Goal: Information Seeking & Learning: Learn about a topic

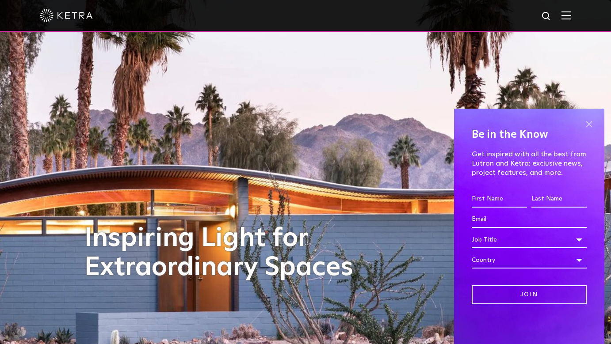
click at [587, 124] on span at bounding box center [588, 124] width 13 height 13
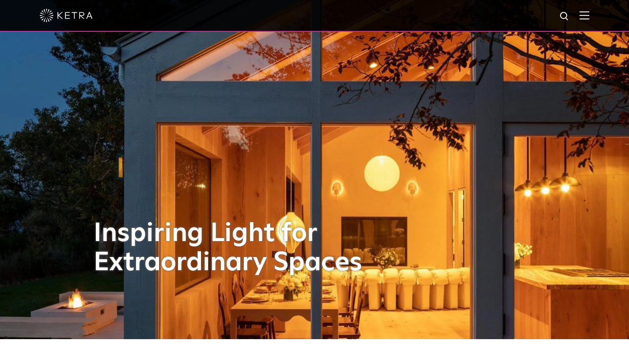
scroll to position [8, 0]
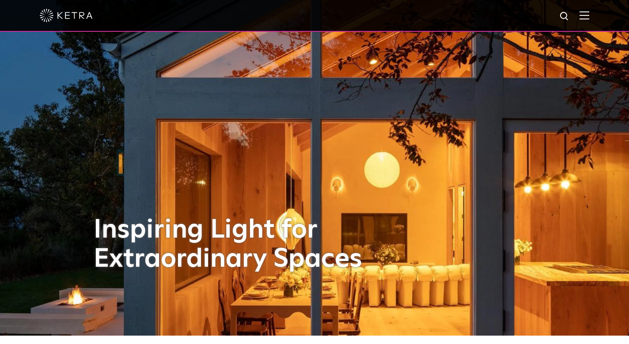
click at [582, 14] on img at bounding box center [585, 15] width 10 height 8
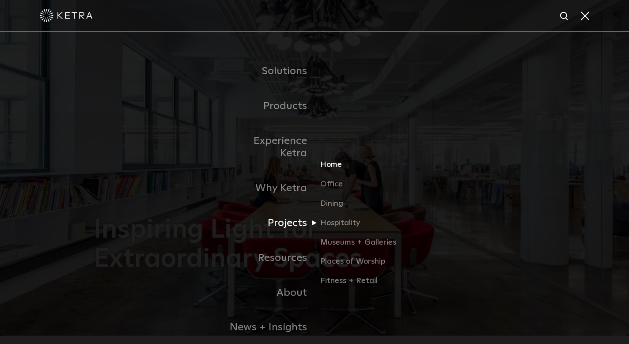
click at [332, 159] on link "Home" at bounding box center [362, 168] width 85 height 19
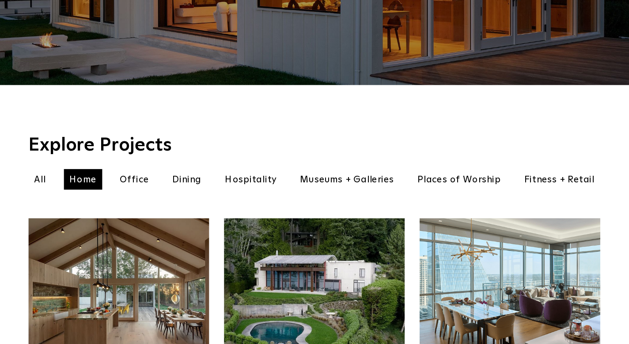
scroll to position [168, 0]
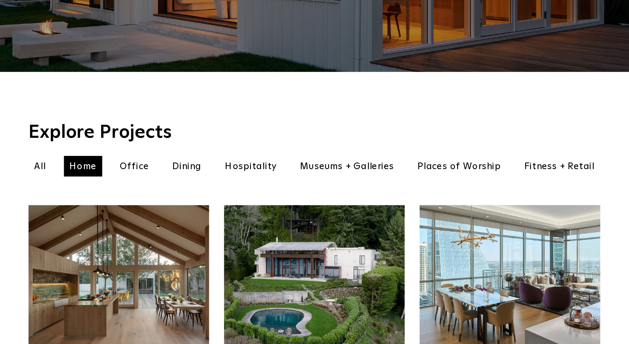
click at [160, 199] on li "Office" at bounding box center [175, 207] width 31 height 16
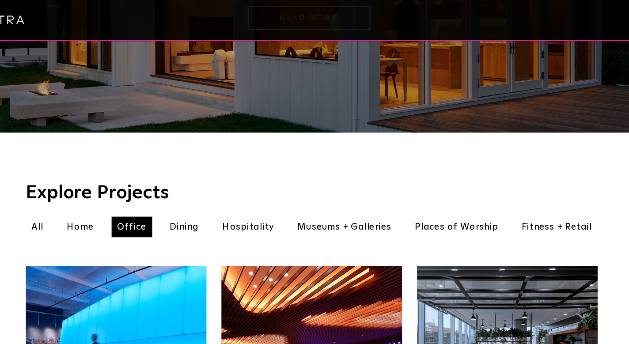
scroll to position [163, 0]
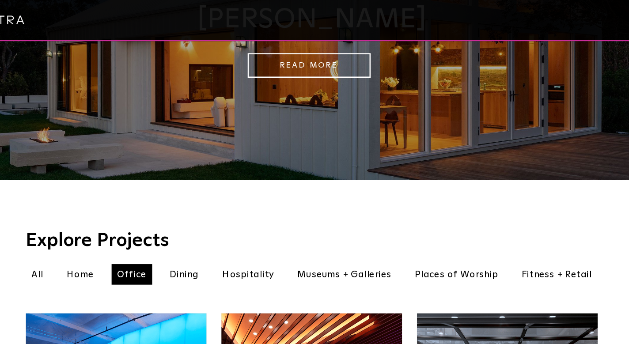
click at [121, 204] on li "Home" at bounding box center [136, 212] width 30 height 16
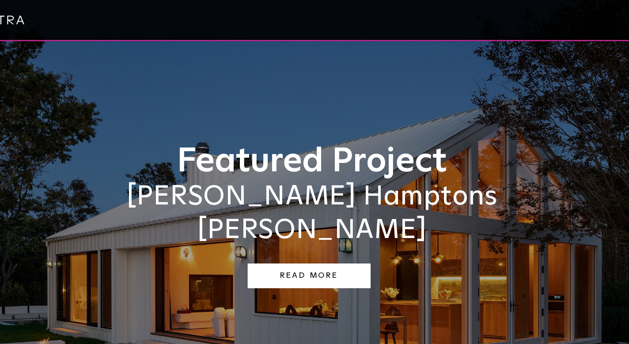
click at [265, 204] on link "Read More" at bounding box center [312, 213] width 95 height 19
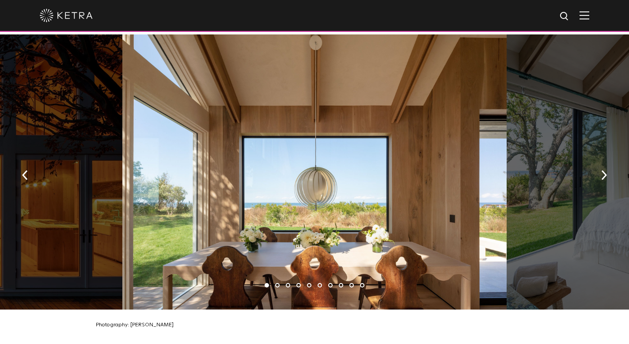
scroll to position [1284, 0]
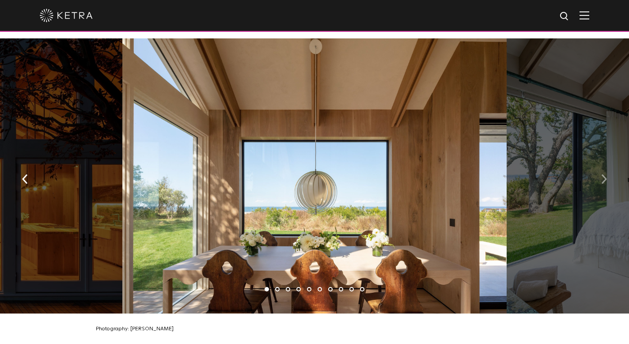
click at [607, 163] on button "button" at bounding box center [604, 178] width 19 height 30
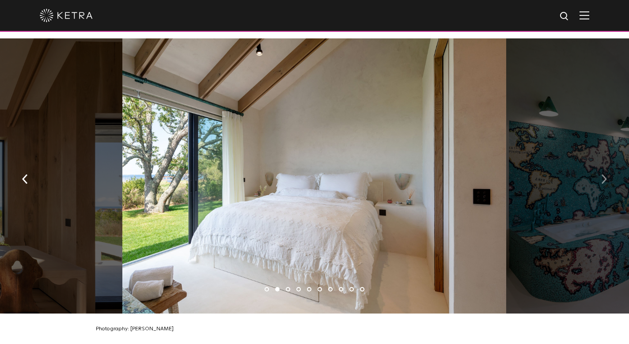
click at [607, 163] on button "button" at bounding box center [604, 178] width 19 height 30
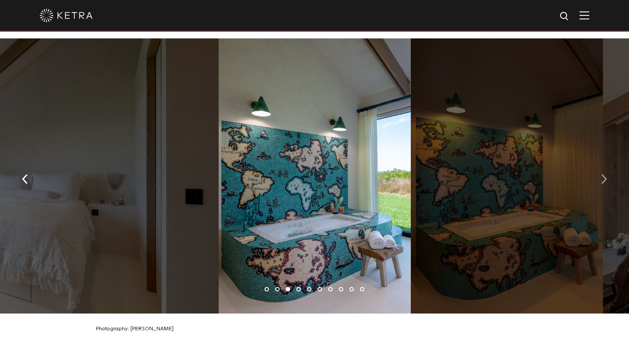
click at [607, 163] on button "button" at bounding box center [604, 178] width 19 height 30
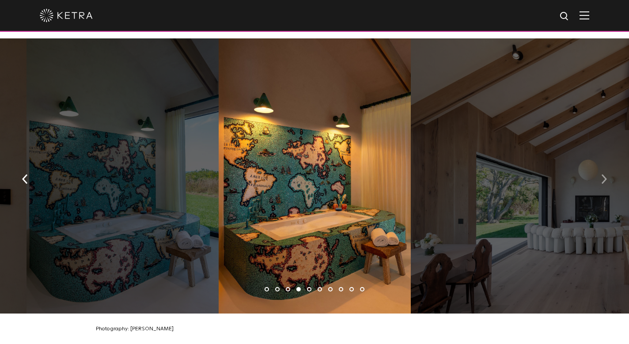
click at [607, 163] on button "button" at bounding box center [604, 178] width 19 height 30
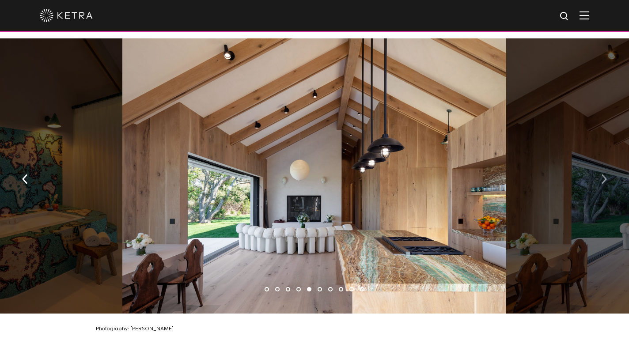
click at [607, 163] on button "button" at bounding box center [604, 178] width 19 height 30
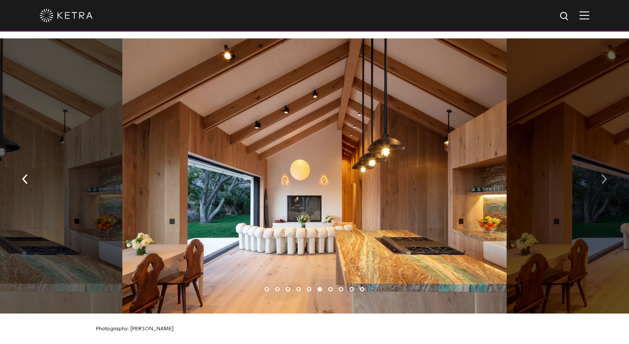
click at [607, 163] on button "button" at bounding box center [604, 178] width 19 height 30
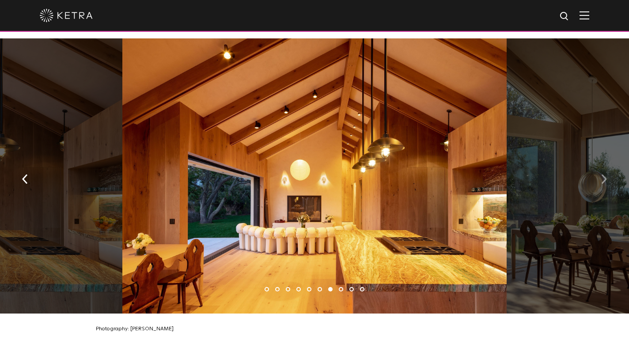
click at [607, 163] on button "button" at bounding box center [604, 178] width 19 height 30
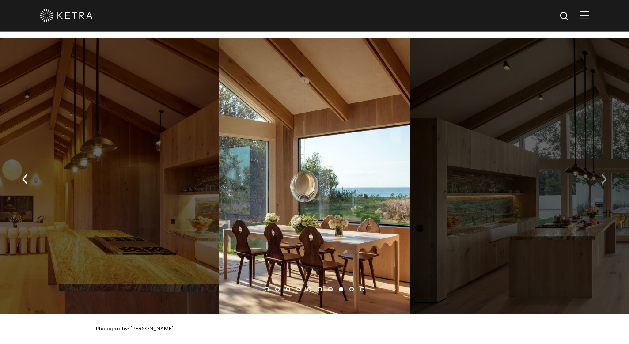
click at [607, 163] on button "button" at bounding box center [604, 178] width 19 height 30
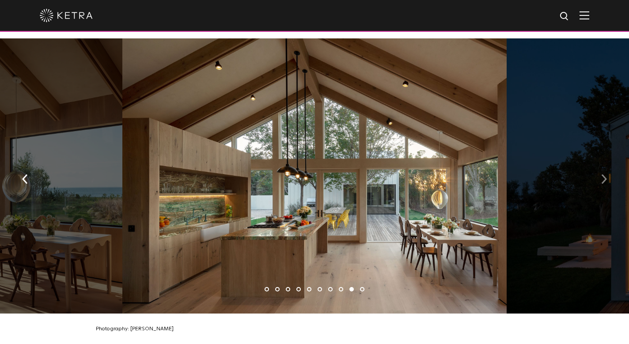
click at [607, 163] on button "button" at bounding box center [604, 178] width 19 height 30
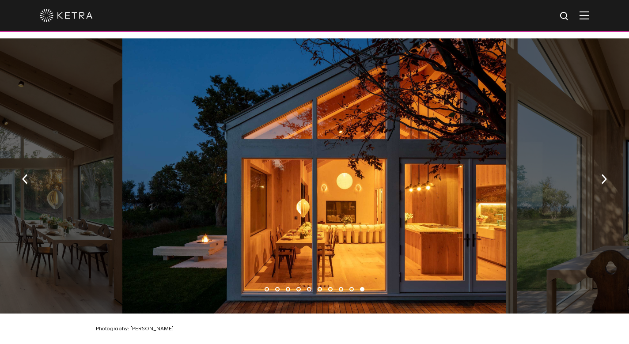
click at [588, 14] on img at bounding box center [585, 15] width 10 height 8
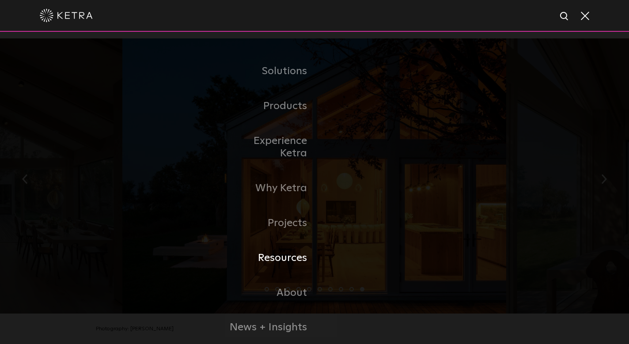
click at [293, 243] on link "Resources" at bounding box center [269, 258] width 91 height 35
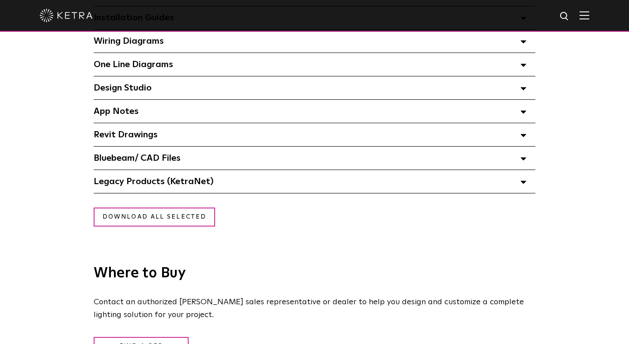
scroll to position [733, 0]
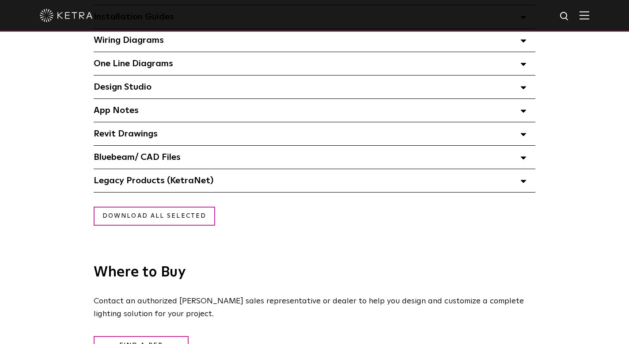
click at [522, 153] on span at bounding box center [523, 157] width 6 height 11
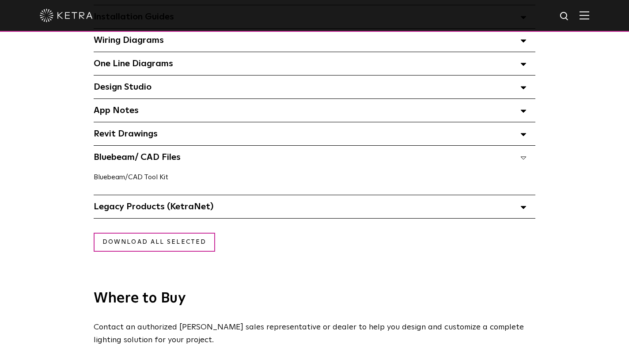
click at [144, 176] on link "Bluebeam/CAD Tool Kit" at bounding box center [131, 177] width 75 height 7
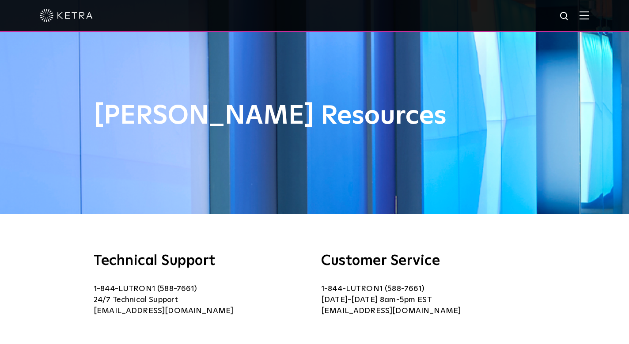
scroll to position [0, 0]
